Goal: Task Accomplishment & Management: Manage account settings

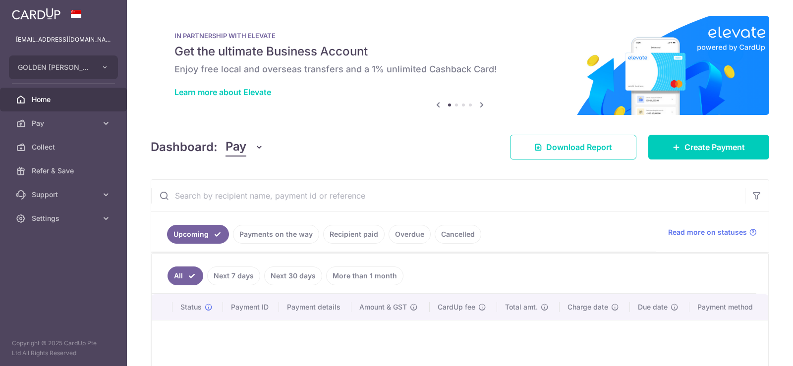
scroll to position [99, 0]
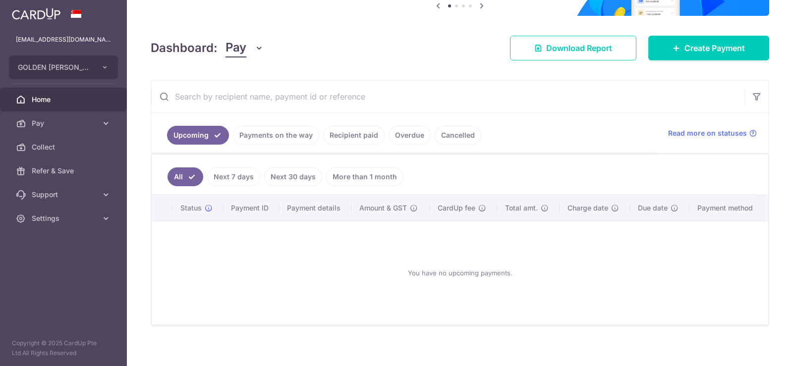
click at [291, 140] on link "Payments on the way" at bounding box center [276, 135] width 86 height 19
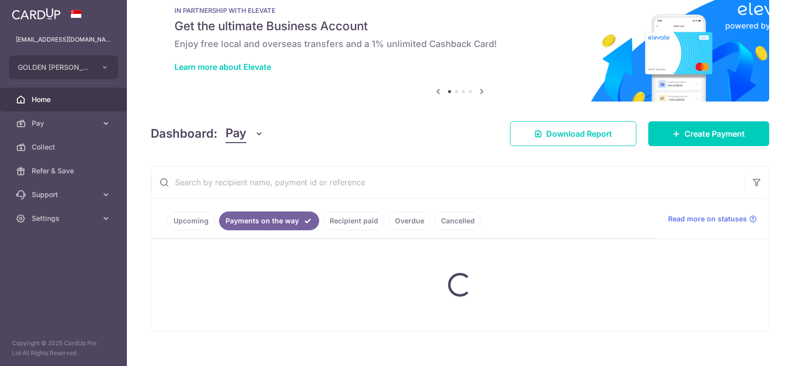
scroll to position [0, 0]
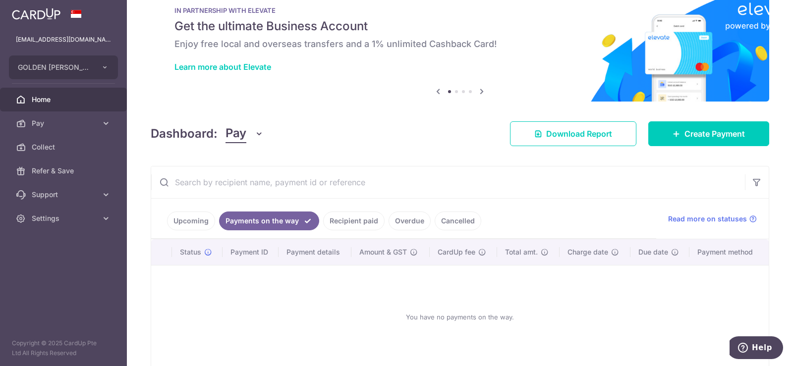
click at [455, 220] on link "Cancelled" at bounding box center [458, 221] width 47 height 19
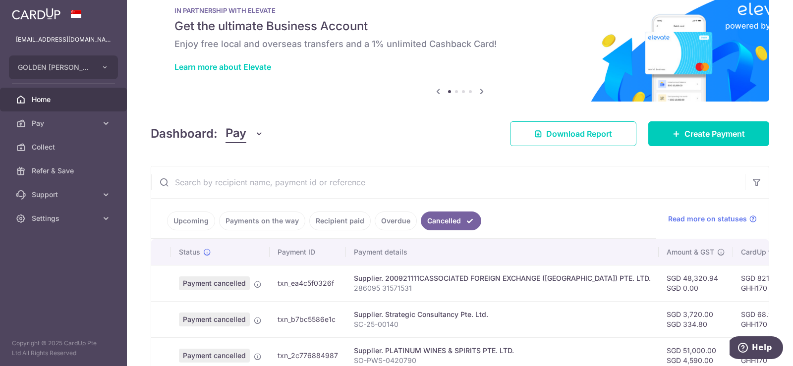
scroll to position [86, 0]
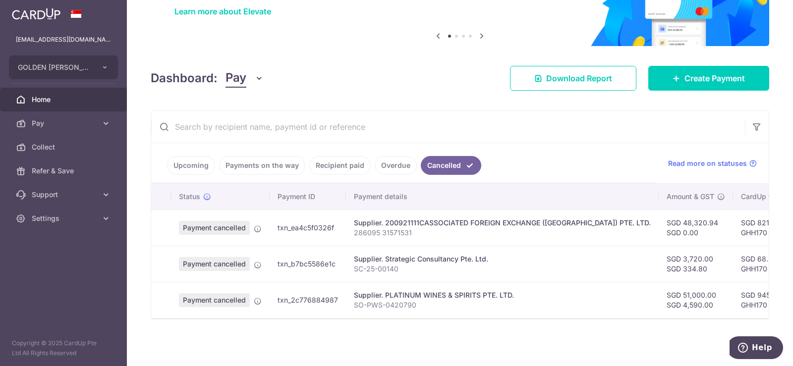
click at [387, 161] on link "Overdue" at bounding box center [396, 165] width 42 height 19
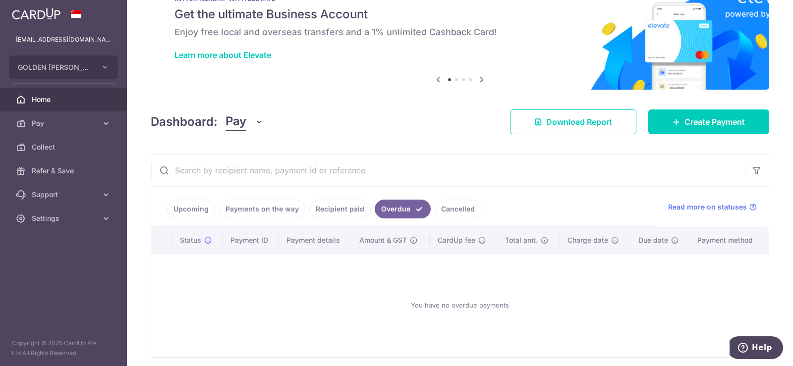
scroll to position [76, 0]
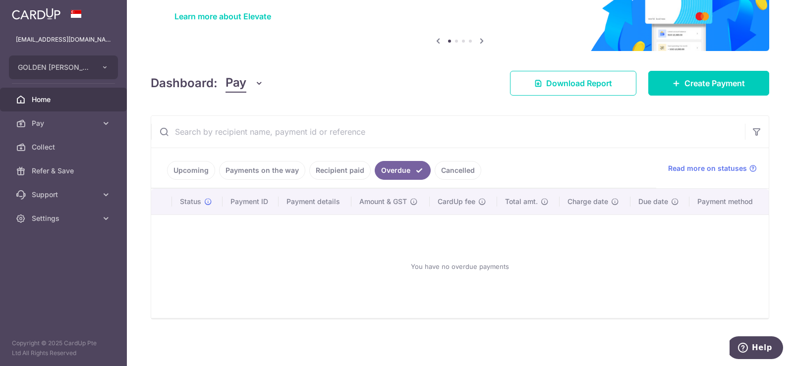
click at [283, 171] on link "Payments on the way" at bounding box center [262, 170] width 86 height 19
click at [192, 170] on link "Upcoming" at bounding box center [191, 170] width 48 height 19
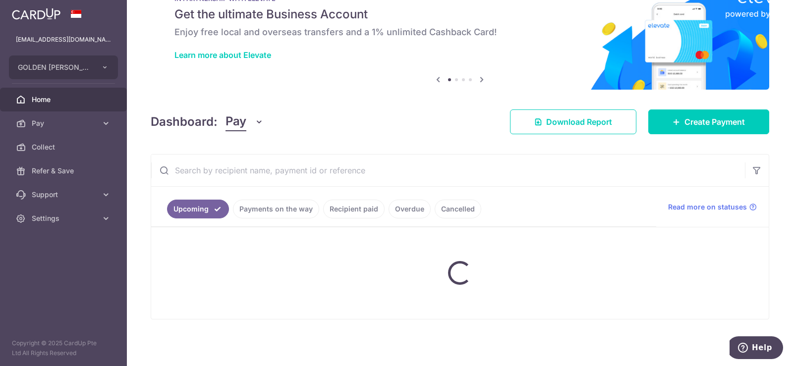
scroll to position [86, 0]
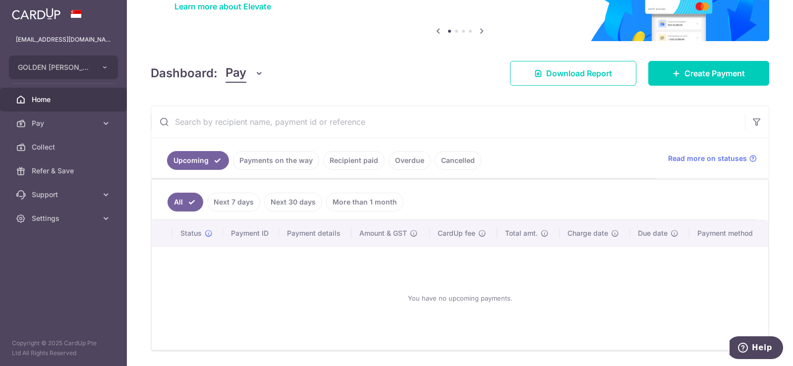
click at [360, 160] on link "Recipient paid" at bounding box center [353, 160] width 61 height 19
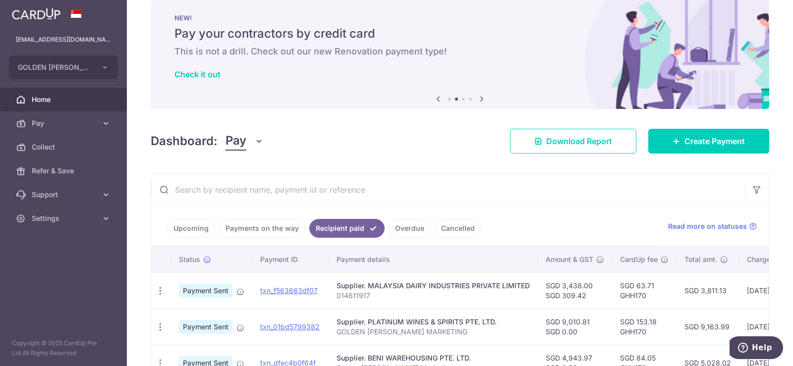
scroll to position [0, 0]
